Goal: Find specific page/section: Find specific page/section

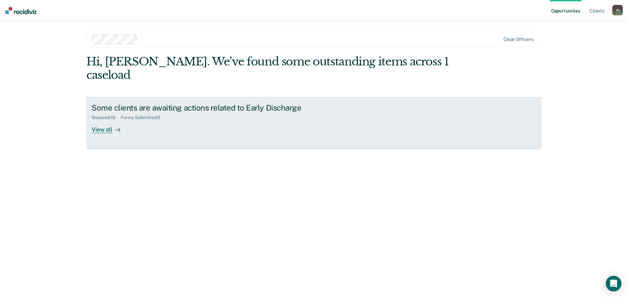
click at [108, 120] on div "View all" at bounding box center [110, 126] width 37 height 13
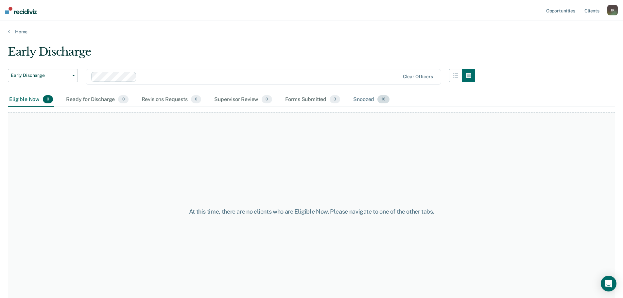
click at [365, 97] on div "Snoozed 16" at bounding box center [371, 100] width 39 height 14
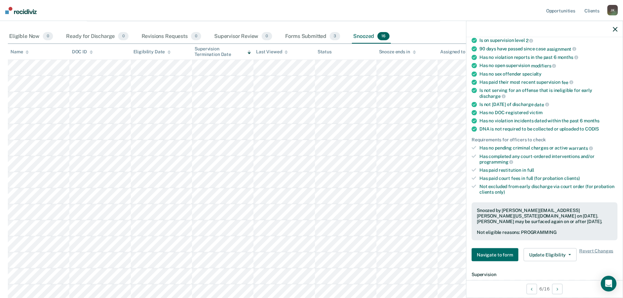
scroll to position [98, 0]
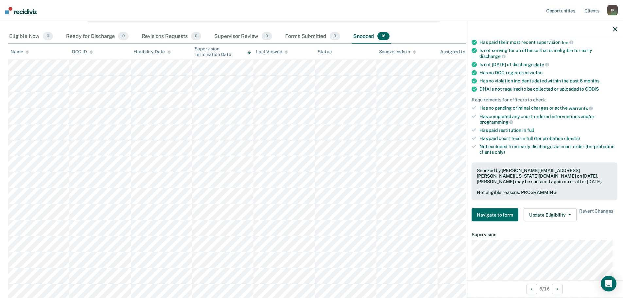
click at [615, 30] on icon "button" at bounding box center [615, 29] width 5 height 5
